Goal: Information Seeking & Learning: Learn about a topic

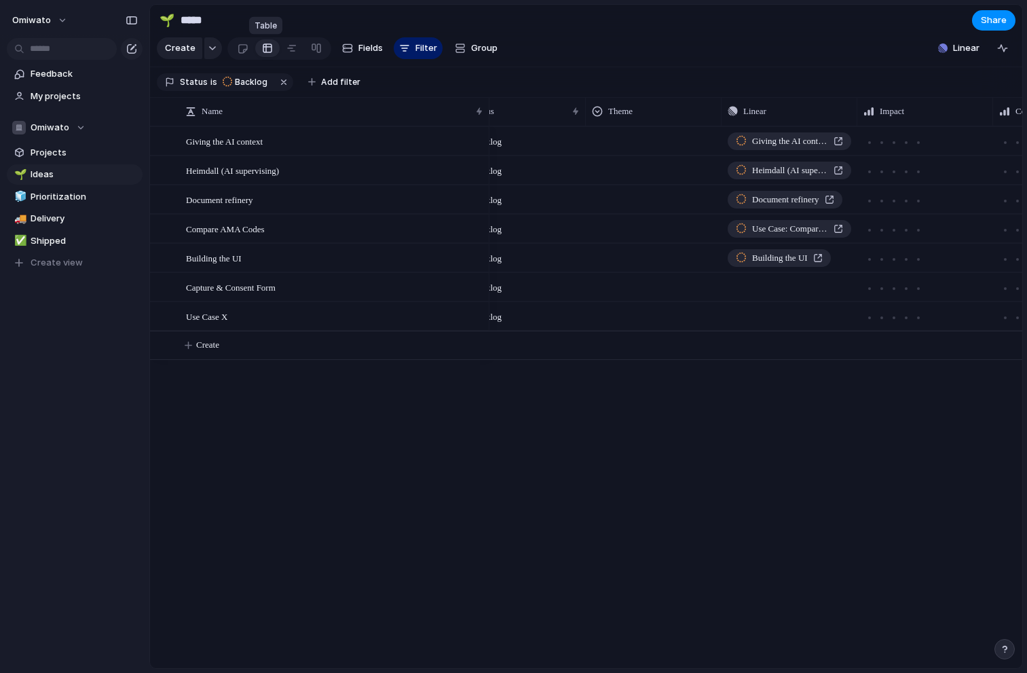
click at [269, 45] on div at bounding box center [267, 48] width 11 height 22
click at [249, 48] on link at bounding box center [242, 48] width 25 height 22
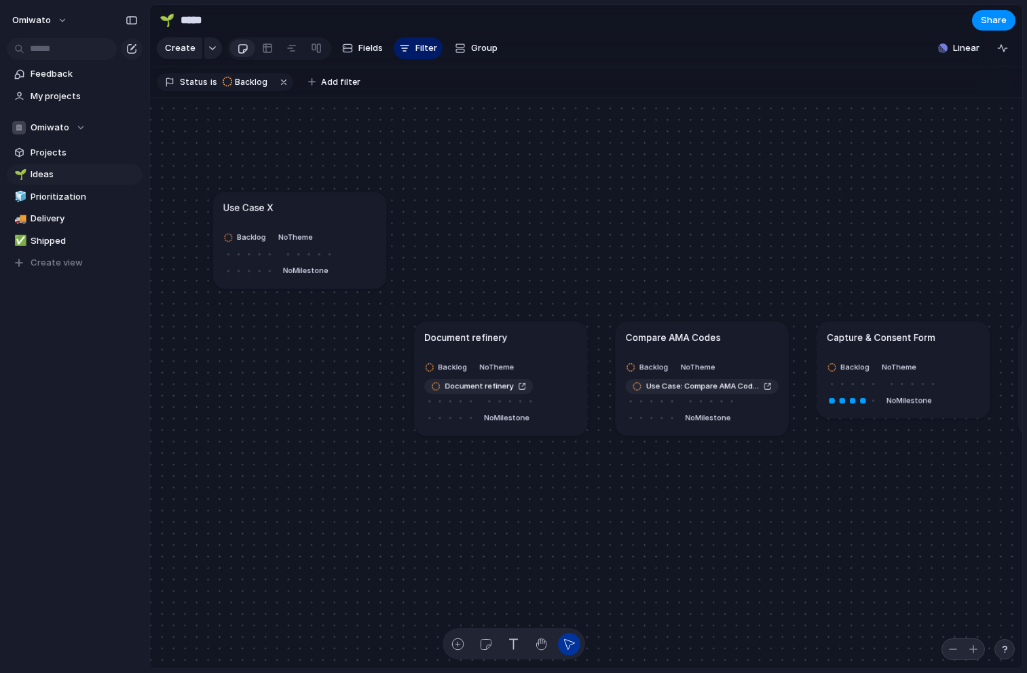
drag, startPoint x: 327, startPoint y: 332, endPoint x: 327, endPoint y: 200, distance: 132.4
click at [327, 200] on div "Use Case X" at bounding box center [299, 207] width 153 height 14
